Goal: Communication & Community: Answer question/provide support

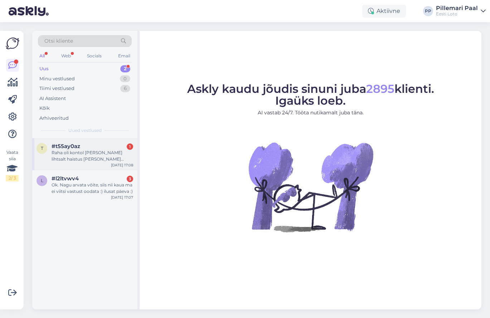
click at [73, 158] on div "Raha oli kontol juba ja lihtsalt haistus nimi marek loputsjak 39212272760" at bounding box center [93, 155] width 82 height 13
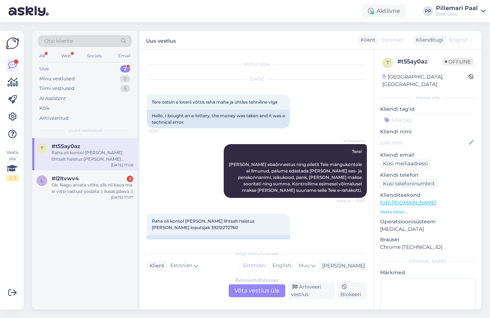
scroll to position [22, 0]
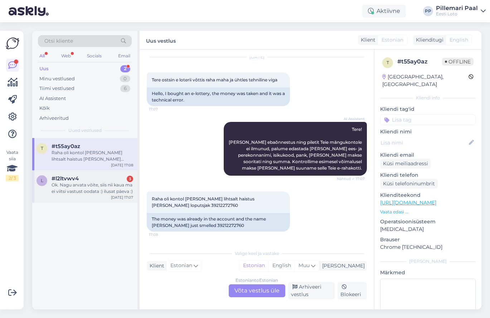
click at [86, 189] on div "Ok. Nagu arvata võite, siis nii kaua ma ei viitsi vastust oodata :) ilusat päev…" at bounding box center [93, 188] width 82 height 13
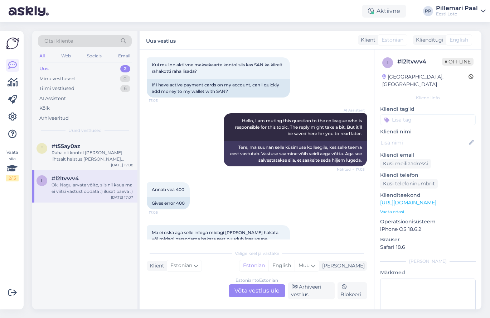
scroll to position [0, 0]
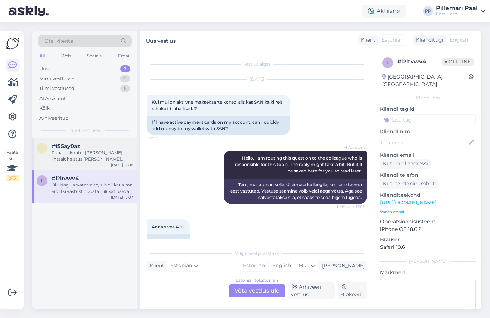
click at [92, 150] on div "Raha oli kontol juba ja lihtsalt haistus nimi marek loputsjak 39212272760" at bounding box center [93, 155] width 82 height 13
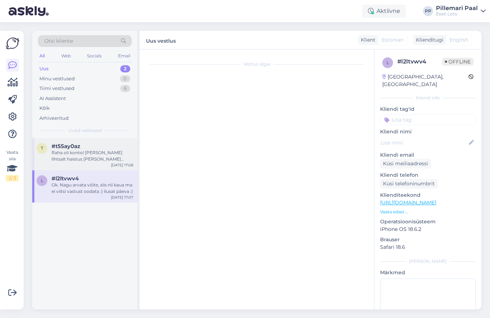
scroll to position [22, 0]
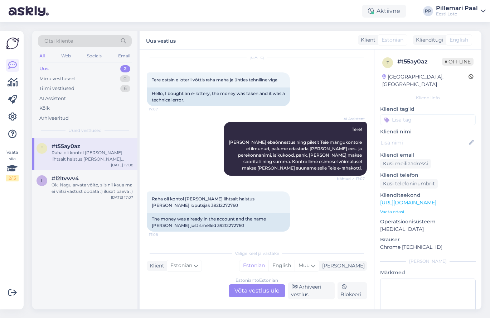
click at [265, 290] on div "Estonian to Estonian Võta vestlus üle" at bounding box center [257, 290] width 57 height 13
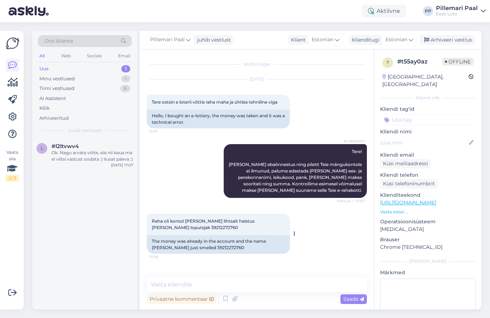
click at [172, 227] on span "Raha oli kontol juba ja lihtsalt haistus nimi marek loputsjak 39212272760" at bounding box center [204, 224] width 104 height 12
copy div "39212272760 17:08"
click at [188, 283] on textarea at bounding box center [257, 284] width 220 height 15
paste textarea "Teie E-kiirloterii pileti ostmisel ilmnes tehniline tõrge, mistõttu see tühista…"
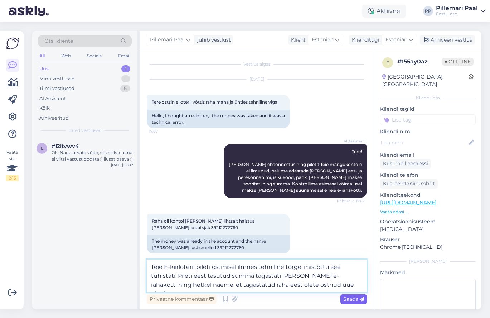
type textarea "Teie E-kiirloterii pileti ostmisel ilmnes tehniline tõrge, mistõttu see tühista…"
click at [344, 297] on span "Saada" at bounding box center [353, 298] width 21 height 6
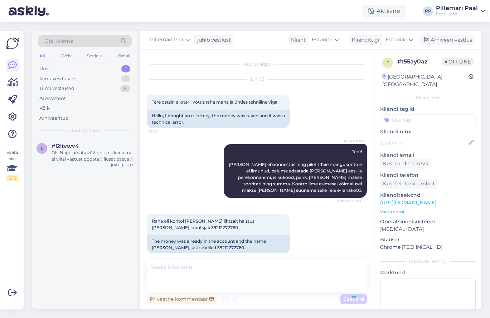
scroll to position [41, 0]
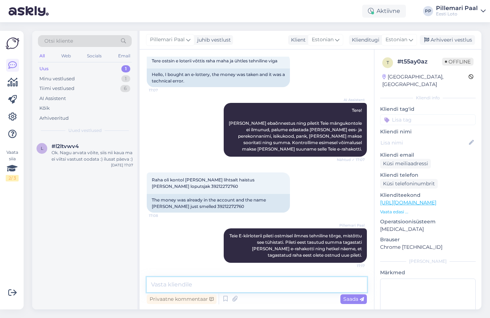
click at [214, 280] on textarea at bounding box center [257, 284] width 220 height 15
paste textarea "Palume vabandust tekkinud tõrke pärast."
type textarea "Palume vabandust tekkinud tõrke pärast."
click at [350, 300] on span "Saada" at bounding box center [353, 298] width 21 height 6
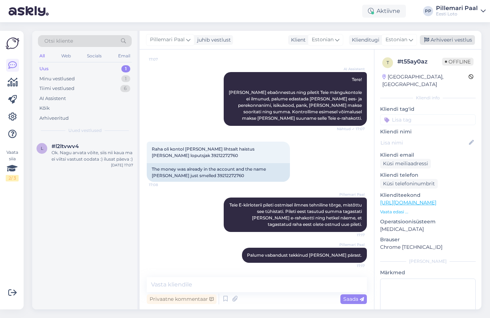
click at [449, 40] on div "Arhiveeri vestlus" at bounding box center [447, 40] width 55 height 10
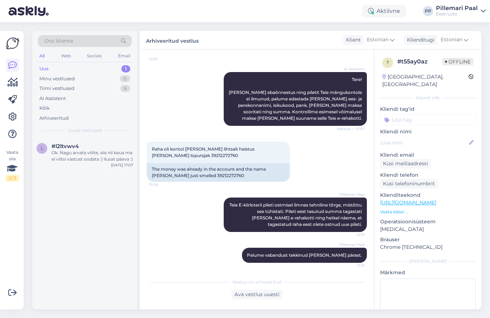
click at [52, 69] on div "Uus 1" at bounding box center [85, 69] width 94 height 10
click at [82, 152] on div "Ok. Nagu arvata võite, siis nii kaua ma ei viitsi vastust oodata :) ilusat päev…" at bounding box center [93, 155] width 82 height 13
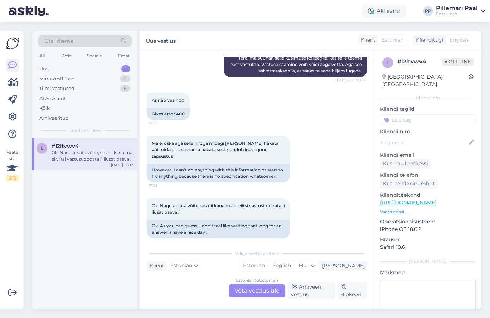
scroll to position [127, 0]
click at [182, 100] on span "Annab vea 400" at bounding box center [168, 99] width 33 height 5
copy div "400 17:05"
click at [244, 289] on div "Estonian to Estonian Võta vestlus üle" at bounding box center [257, 290] width 57 height 13
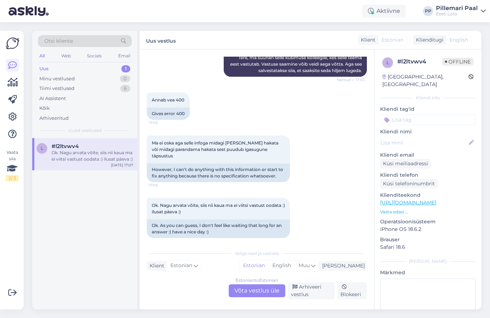
scroll to position [96, 0]
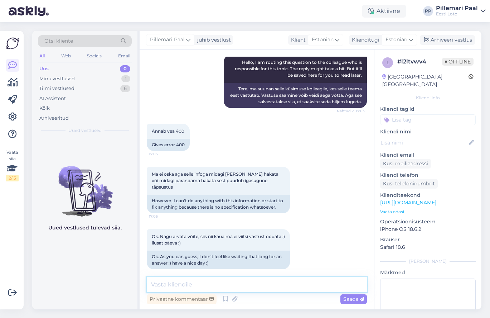
click at [213, 284] on textarea at bounding box center [257, 284] width 220 height 15
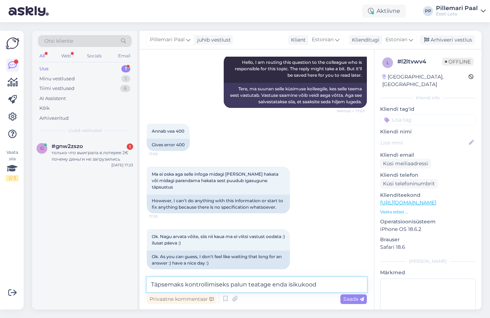
type textarea "Täpsemaks kontrollimiseks palun teatage enda isikukood."
click at [329, 284] on textarea "Täpsemaks kontrollimiseks palun teatage enda isikukood." at bounding box center [257, 284] width 220 height 15
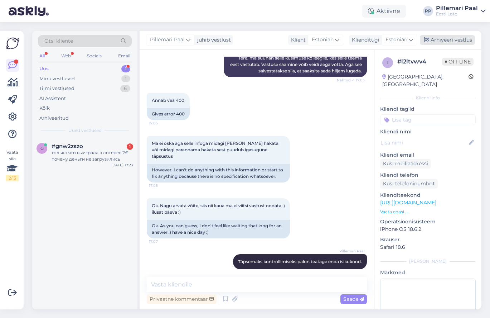
click at [440, 40] on div "Arhiveeri vestlus" at bounding box center [447, 40] width 55 height 10
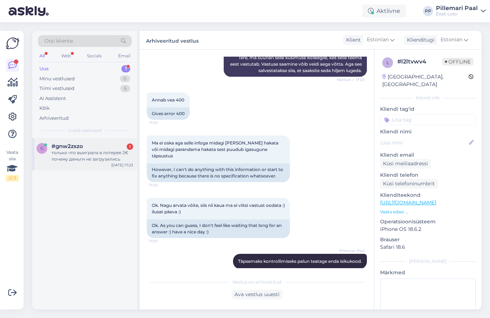
click at [88, 158] on div "только что выиграла в лотерее 2€ почему деньги не загрузились" at bounding box center [93, 155] width 82 height 13
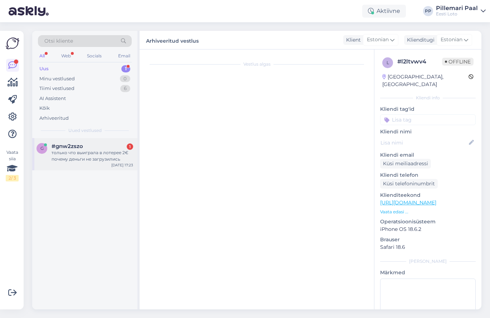
scroll to position [0, 0]
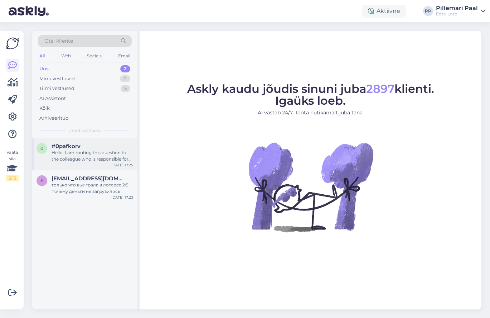
click at [63, 156] on div "Hello, I am routing this question to the colleague who is responsible for this …" at bounding box center [93, 155] width 82 height 13
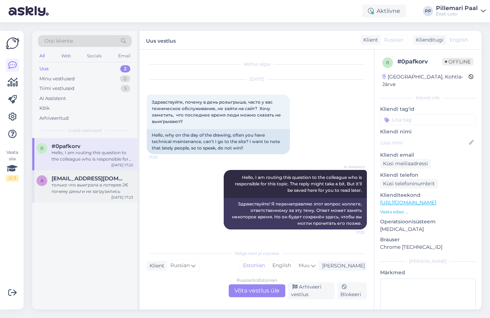
click at [91, 192] on div "только что выиграла в лотерее 2€ почему деньги не загрузились" at bounding box center [93, 188] width 82 height 13
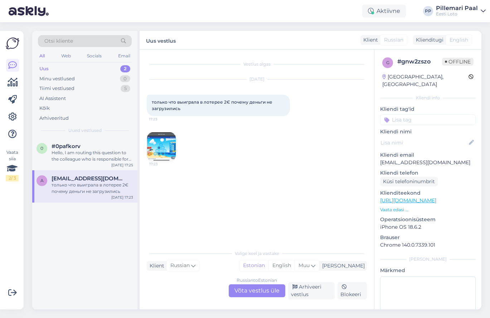
drag, startPoint x: 182, startPoint y: 111, endPoint x: 150, endPoint y: 104, distance: 32.5
click at [150, 104] on div "только что выиграла в лотерее 2€ почему деньги не загрузились 17:23" at bounding box center [218, 105] width 143 height 21
copy span "только что выиграла в лотерее 2€ почему деньги не загрузились"
click at [159, 147] on img at bounding box center [161, 146] width 29 height 29
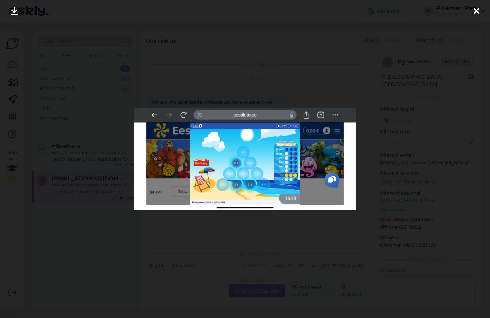
click at [314, 226] on div at bounding box center [245, 159] width 490 height 318
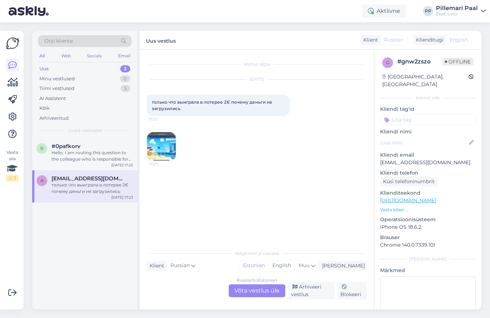
click at [238, 291] on div "Russian to Estonian Võta vestlus üle" at bounding box center [257, 290] width 57 height 13
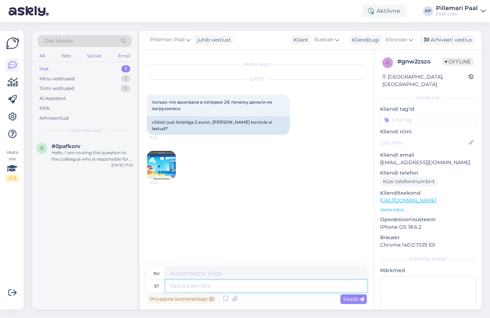
click at [230, 286] on textarea at bounding box center [266, 286] width 202 height 12
paste textarea "Selline olukord võib tekkida kui sulgeda mäng enne, kui see on jõudnud lõpuni m…"
type textarea "Selline olukord võib tekkida kui sulgeda mäng enne, kui see on jõudnud lõpuni m…"
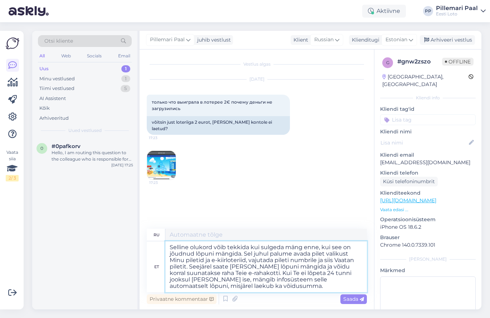
type textarea "Такая ситуация может возникнуть, если вы закроете игру до её завершения. В этом…"
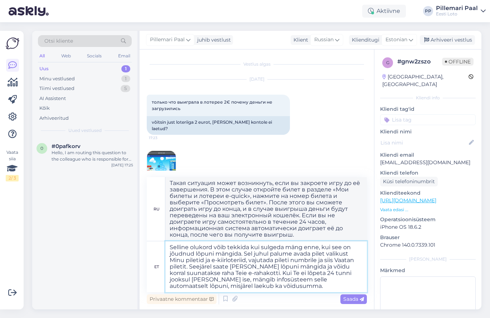
click at [171, 260] on textarea "Selline olukord võib tekkida kui sulgeda mäng enne, kui see on jõudnud lõpuni m…" at bounding box center [266, 266] width 202 height 51
click at [204, 260] on textarea "Selline olukord võib tekkida kui sulgeda mäng enne, kui see on jõudnud lõpuni m…" at bounding box center [266, 266] width 202 height 51
type textarea "Selline olukord võib tekkida kui sulgeda mäng enne, kui see on jõudnud lõpuni m…"
type textarea "Такая ситуация может возникнуть, если вы закроете игру до её завершения. В этом…"
type textarea "Selline olukord võib tekkida kui sulgeda mäng enne, kui see on jõudnud lõpuni m…"
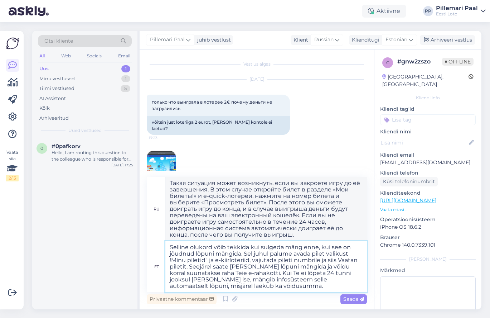
type textarea "Такая ситуация может возникнуть, если вы закроете игру до её завершения. В этом…"
click at [172, 261] on textarea "Selline olukord võib tekkida kui sulgeda mäng enne, kui see on jõudnud lõpuni m…" at bounding box center [266, 266] width 202 height 51
type textarea "Selline olukord võib tekkida kui sulgeda mäng enne, kui see on jõudnud lõpuni m…"
type textarea "Такая ситуация может возникнуть, если вы закроете игру до её завершения. В этом…"
click at [216, 260] on textarea "Selline olukord võib tekkida kui sulgeda mäng enne, kui see on jõudnud lõpuni m…" at bounding box center [266, 266] width 202 height 51
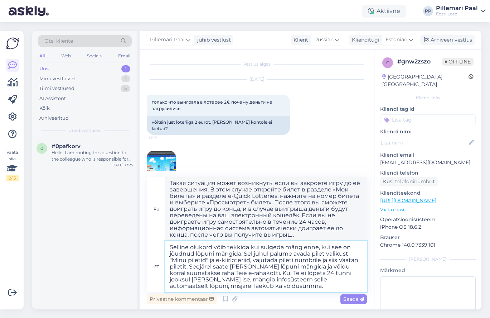
type textarea "Selline olukord võib tekkida kui sulgeda mäng enne, kui see on jõudnud lõpuni m…"
click at [253, 261] on textarea "Selline olukord võib tekkida kui sulgeda mäng enne, kui see on jõudnud lõpuni m…" at bounding box center [266, 266] width 202 height 51
type textarea "Такая ситуация может возникнуть, если вы закроете игру до её завершения. В этом…"
click at [170, 267] on textarea "Selline olukord võib tekkida kui sulgeda mäng enne, kui see on jõudnud lõpuni m…" at bounding box center [266, 266] width 202 height 51
type textarea "Selline olukord võib tekkida kui sulgeda mäng enne, kui see on jõudnud lõpuni m…"
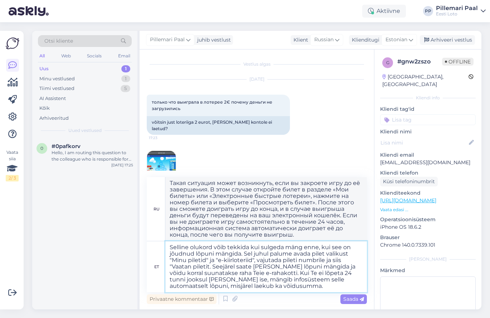
type textarea "Такая ситуация может возникнуть, если вы закроете игру до её завершения. В этом…"
click at [208, 268] on textarea "Selline olukord võib tekkida kui sulgeda mäng enne, kui see on jõudnud lõpuni m…" at bounding box center [266, 266] width 202 height 51
type textarea "Selline olukord võib tekkida kui sulgeda mäng enne, kui see on jõudnud lõpuni m…"
click at [277, 288] on textarea "Selline olukord võib tekkida kui sulgeda mäng enne, kui see on jõudnud lõpuni m…" at bounding box center [266, 266] width 202 height 51
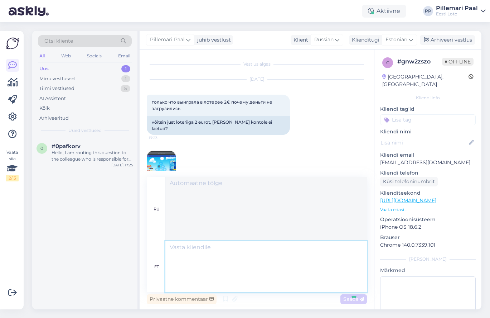
scroll to position [60, 0]
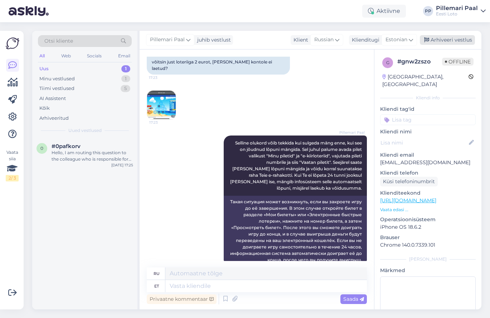
click at [457, 40] on div "Arhiveeri vestlus" at bounding box center [447, 40] width 55 height 10
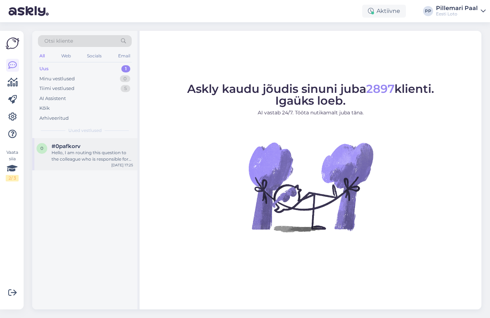
click at [93, 158] on div "Hello, I am routing this question to the colleague who is responsible for this …" at bounding box center [93, 155] width 82 height 13
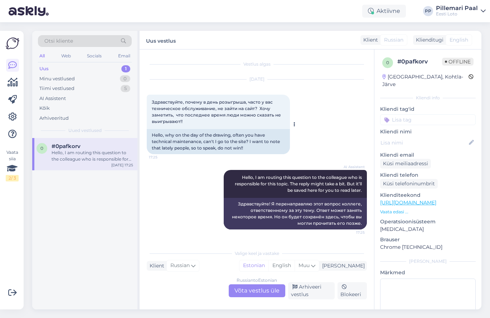
drag, startPoint x: 188, startPoint y: 120, endPoint x: 149, endPoint y: 104, distance: 42.0
click at [149, 103] on div "Здравствуйте, почему в день розыгрыша, часто у вас техническое обслуживание, не…" at bounding box center [218, 112] width 143 height 34
copy span "Здравствуйте, почему в день розыгрыша, часто у вас техническое обслуживание, не…"
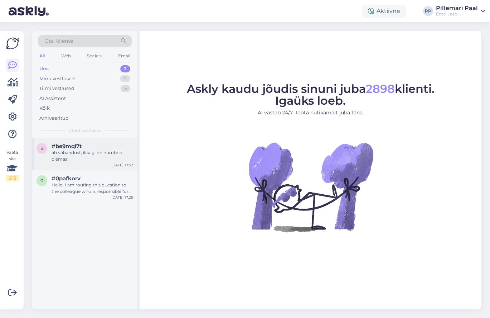
click at [104, 144] on div "#be9mqi7t" at bounding box center [93, 146] width 82 height 6
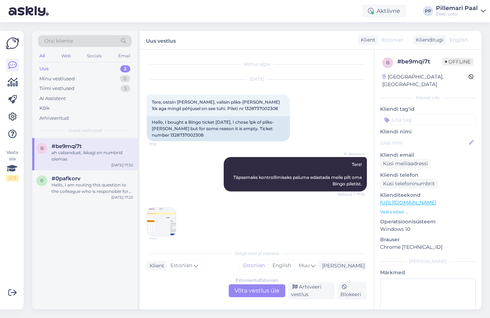
click at [167, 223] on img at bounding box center [161, 221] width 29 height 29
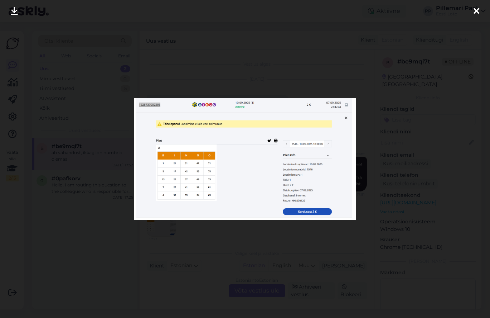
click at [227, 245] on div at bounding box center [245, 159] width 490 height 318
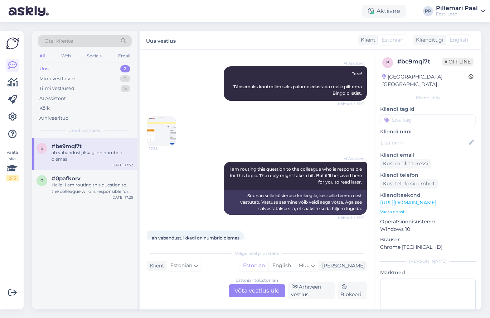
scroll to position [117, 0]
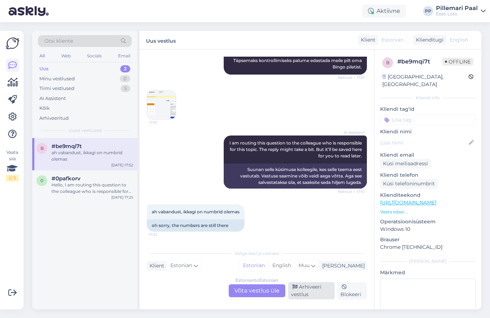
click at [310, 294] on div "Arhiveeri vestlus" at bounding box center [311, 290] width 47 height 17
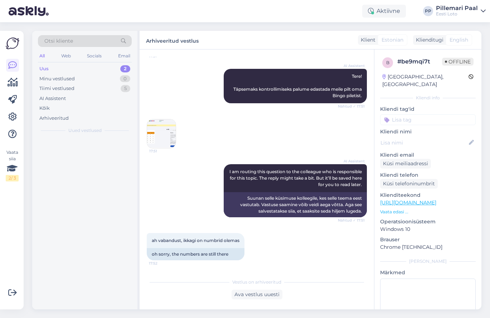
scroll to position [88, 0]
